Goal: Task Accomplishment & Management: Manage account settings

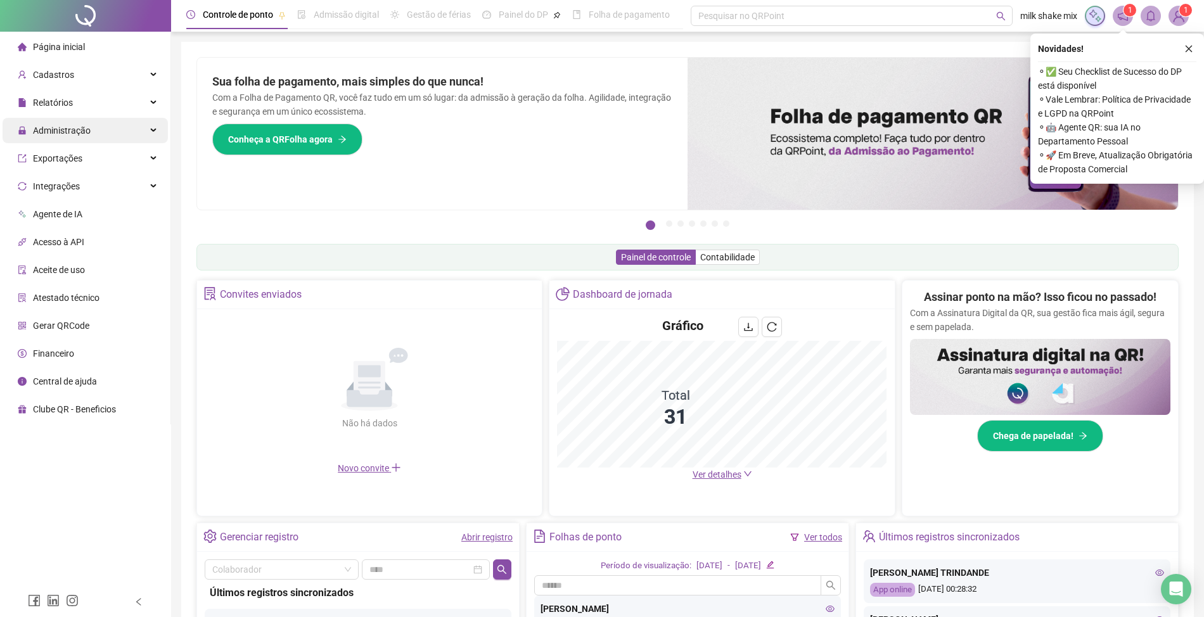
click at [89, 139] on div "Administração" at bounding box center [85, 130] width 165 height 25
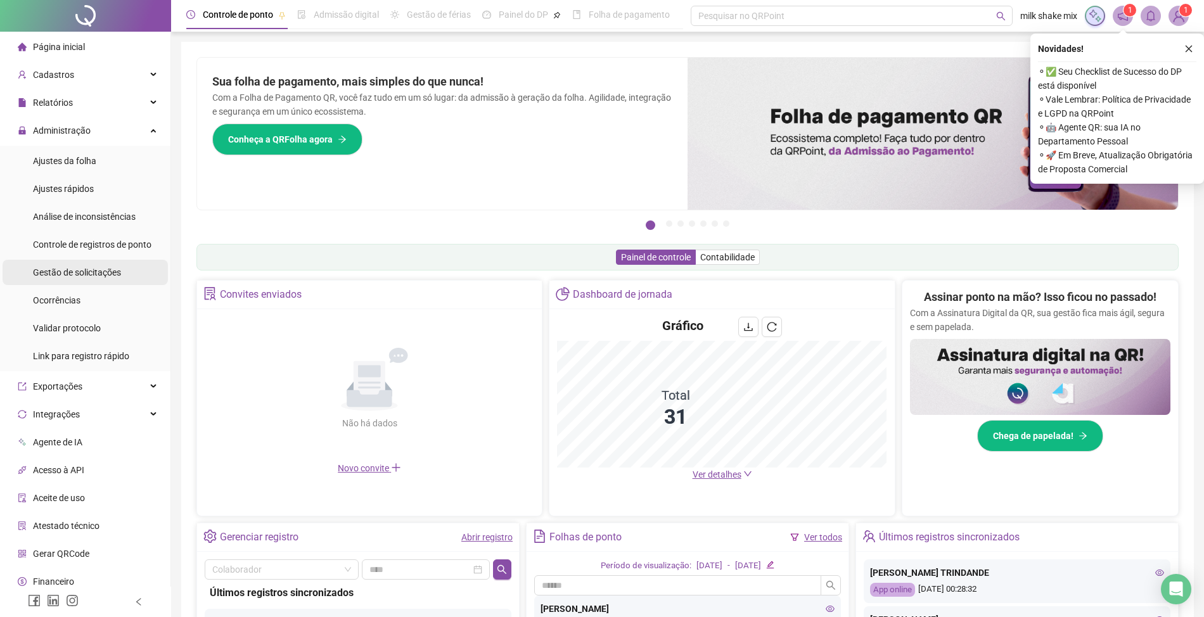
click at [61, 276] on span "Gestão de solicitações" at bounding box center [77, 272] width 88 height 10
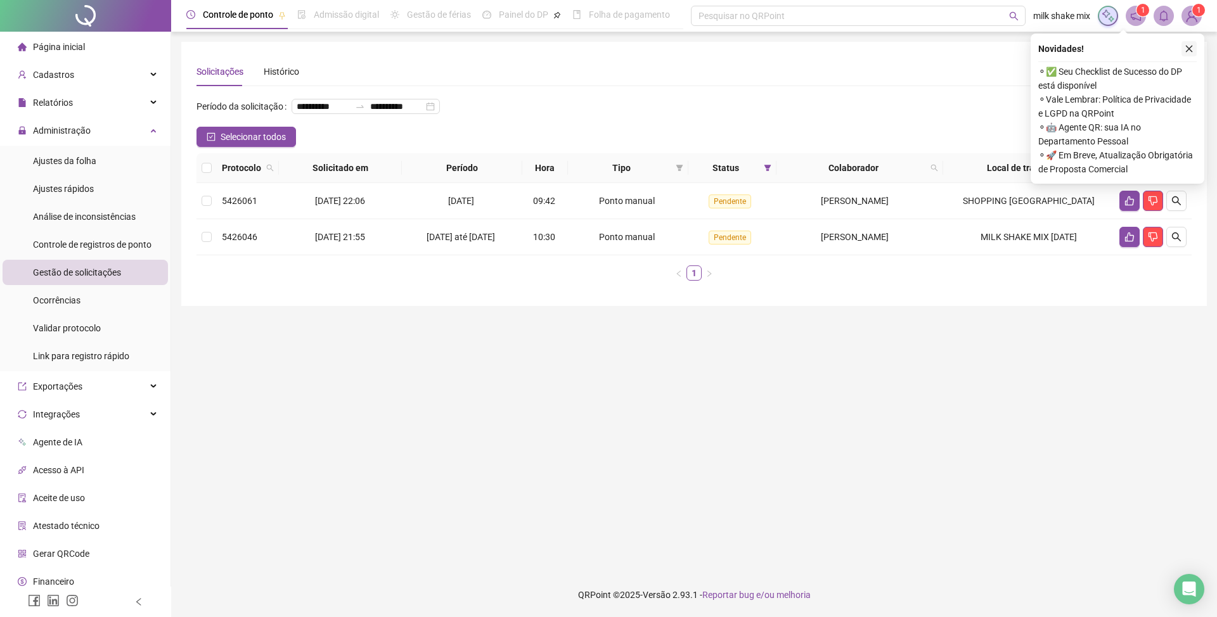
click at [1188, 53] on button "button" at bounding box center [1188, 48] width 15 height 15
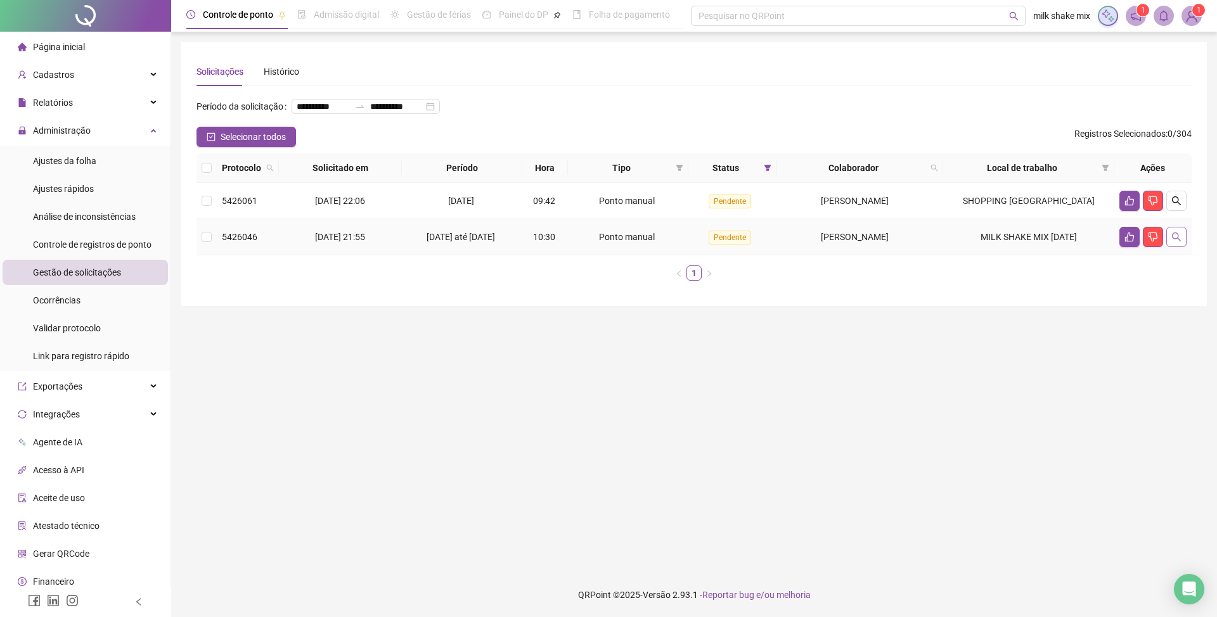
click at [1176, 242] on icon "search" at bounding box center [1176, 237] width 10 height 10
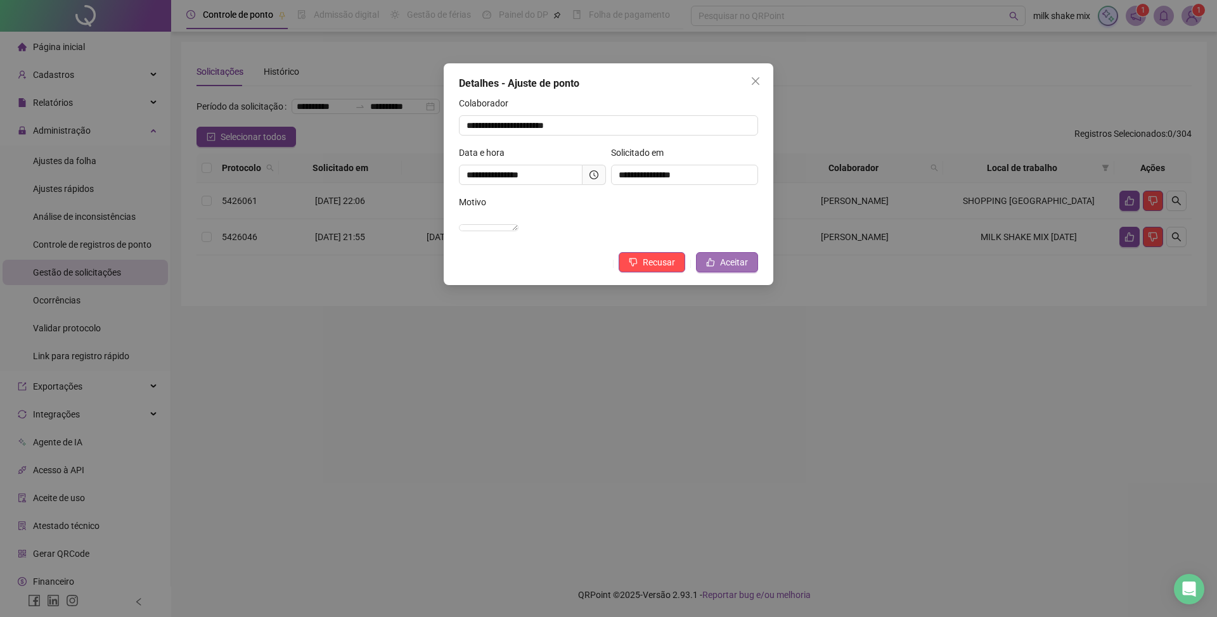
click at [730, 269] on button "Aceitar" at bounding box center [727, 262] width 62 height 20
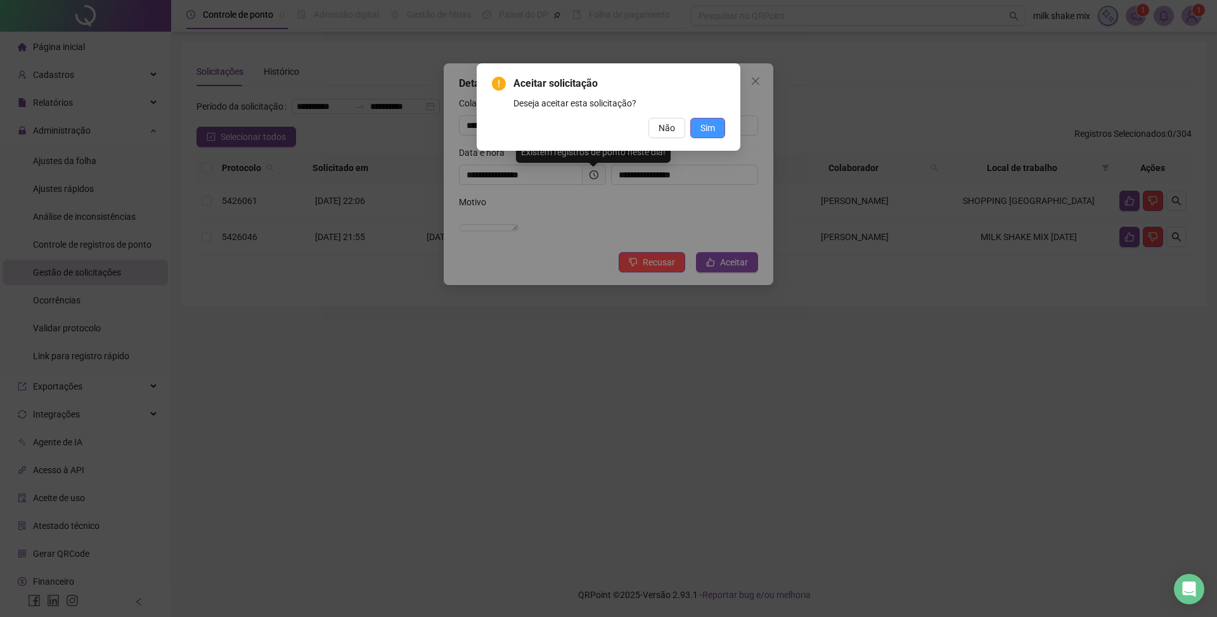
click at [715, 133] on button "Sim" at bounding box center [707, 128] width 35 height 20
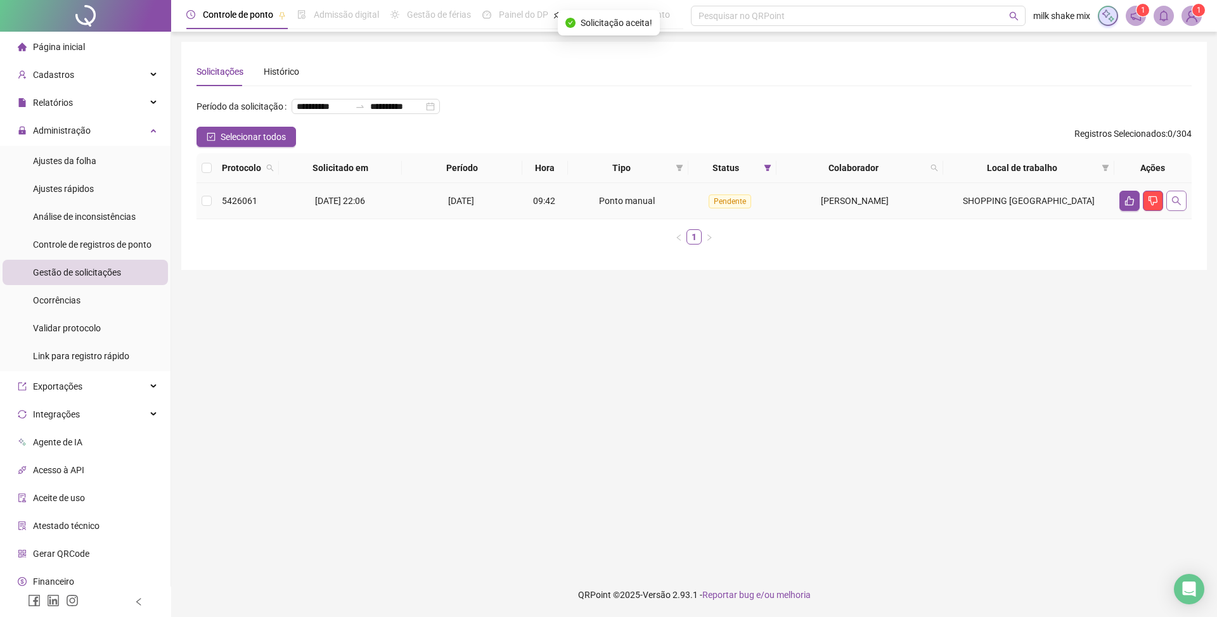
click at [1174, 206] on icon "search" at bounding box center [1176, 201] width 10 height 10
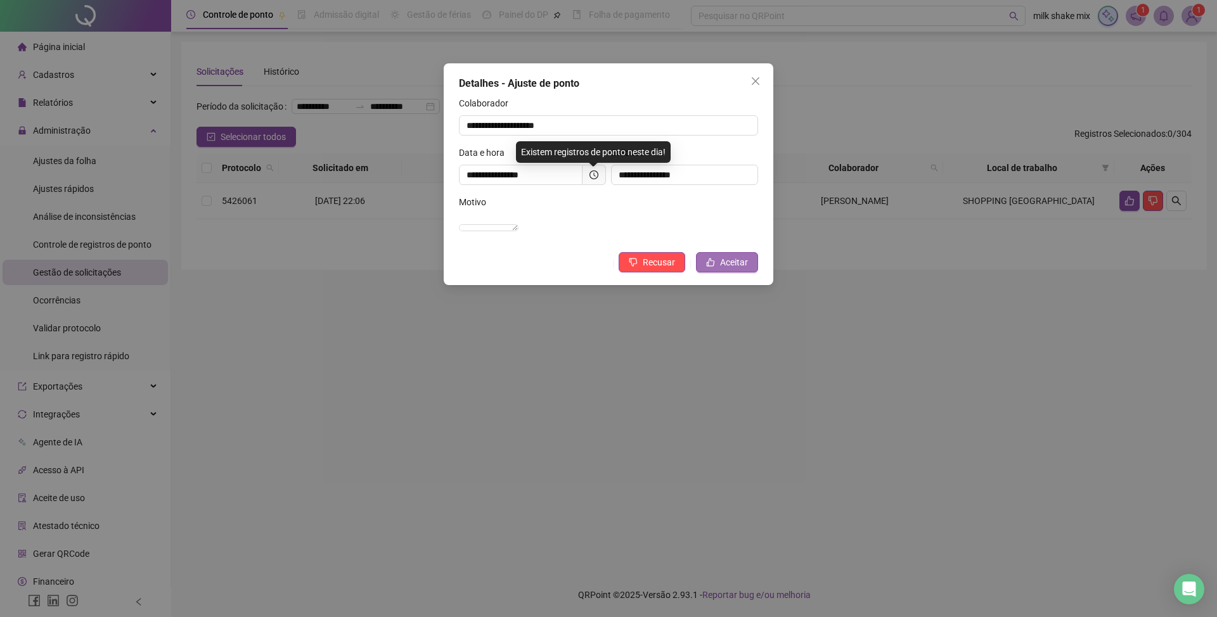
click at [730, 269] on span "Aceitar" at bounding box center [734, 262] width 28 height 14
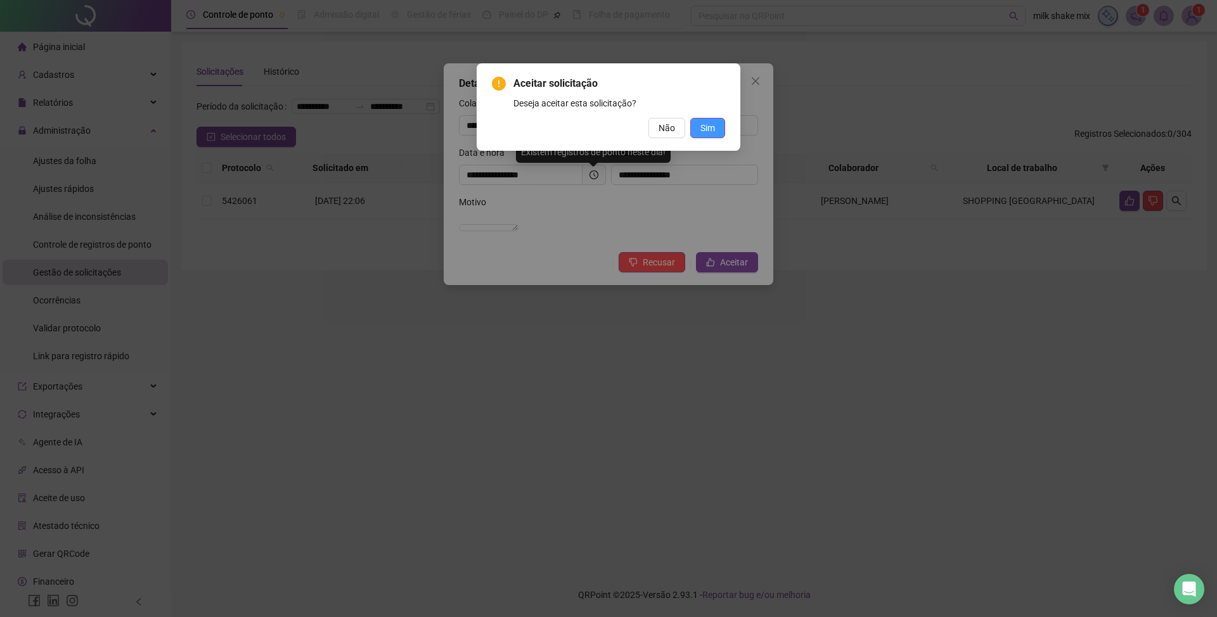
click at [703, 123] on span "Sim" at bounding box center [707, 128] width 15 height 14
